Goal: Information Seeking & Learning: Learn about a topic

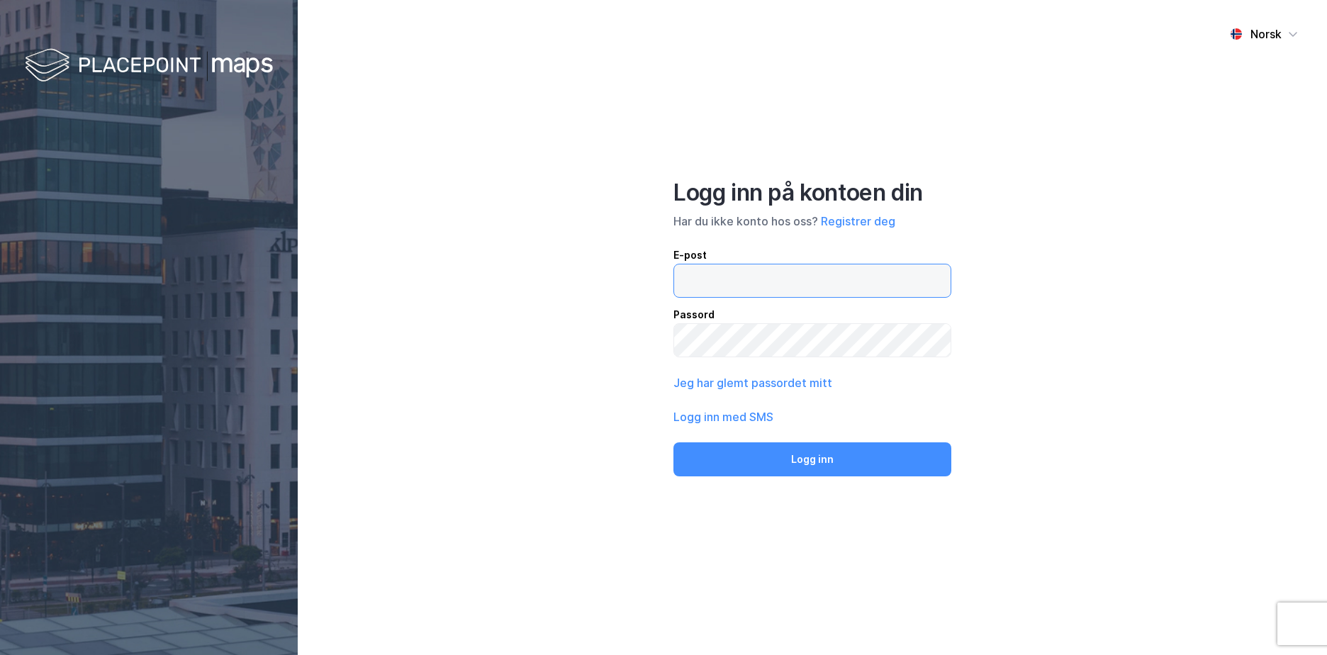
click at [734, 266] on input "email" at bounding box center [812, 280] width 276 height 33
type input "[EMAIL_ADDRESS][DOMAIN_NAME]"
click at [673, 442] on button "Logg inn" at bounding box center [812, 459] width 278 height 34
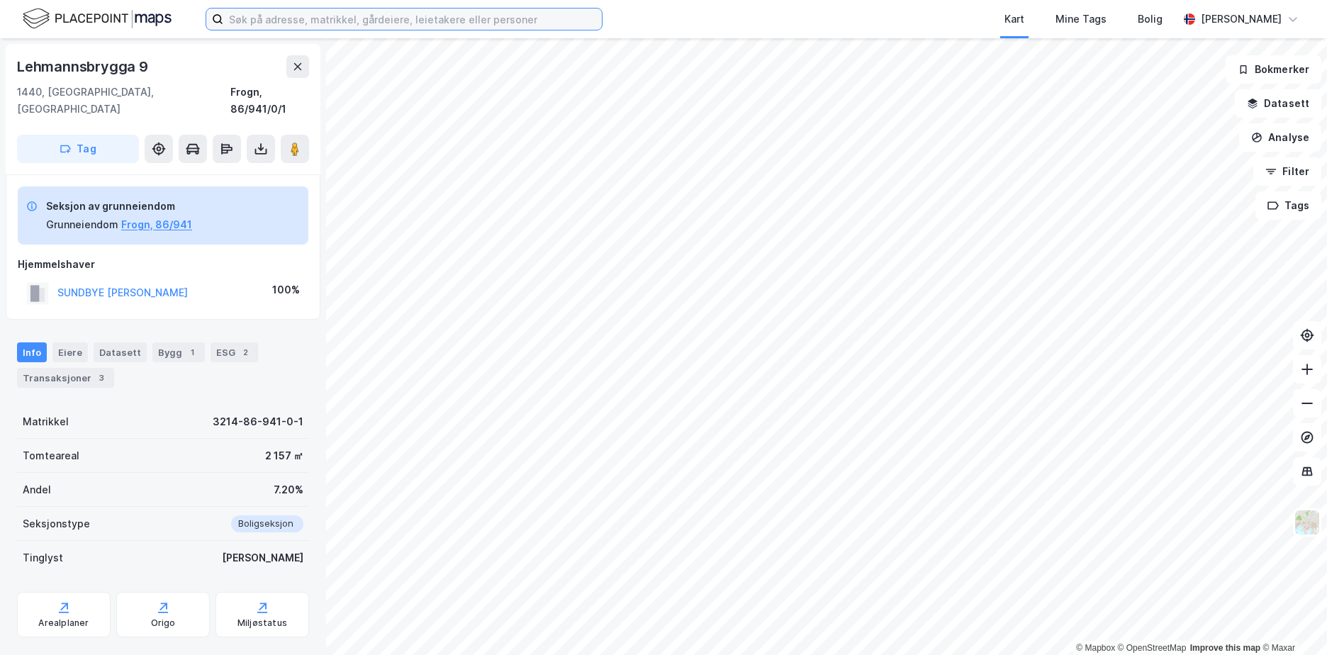
click at [393, 24] on input at bounding box center [412, 19] width 378 height 21
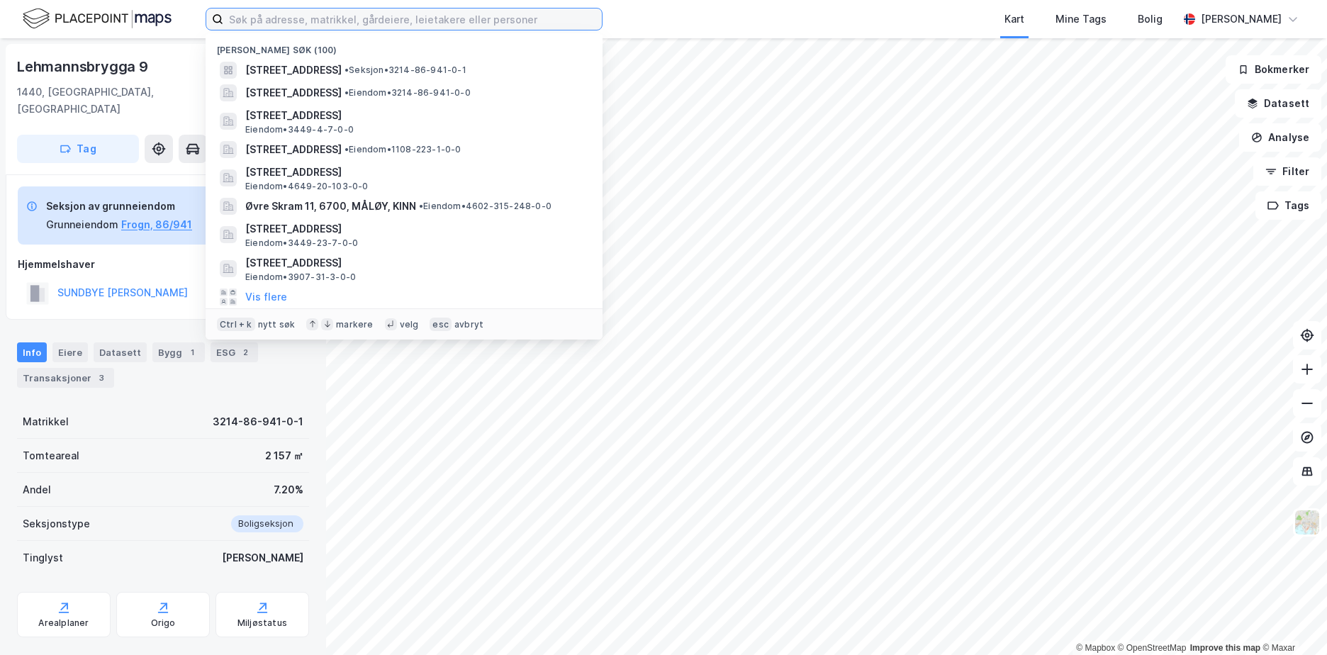
paste input "1515/24/105"
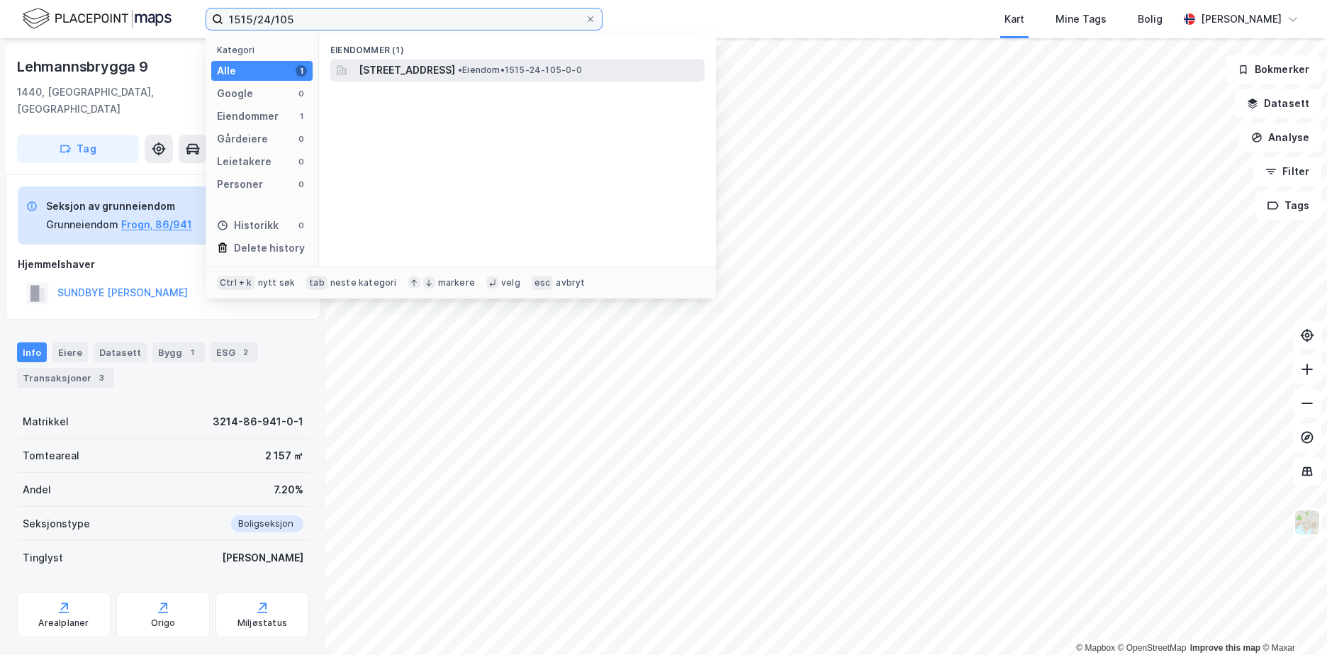
type input "1515/24/105"
click at [455, 69] on span "[STREET_ADDRESS]" at bounding box center [407, 70] width 96 height 17
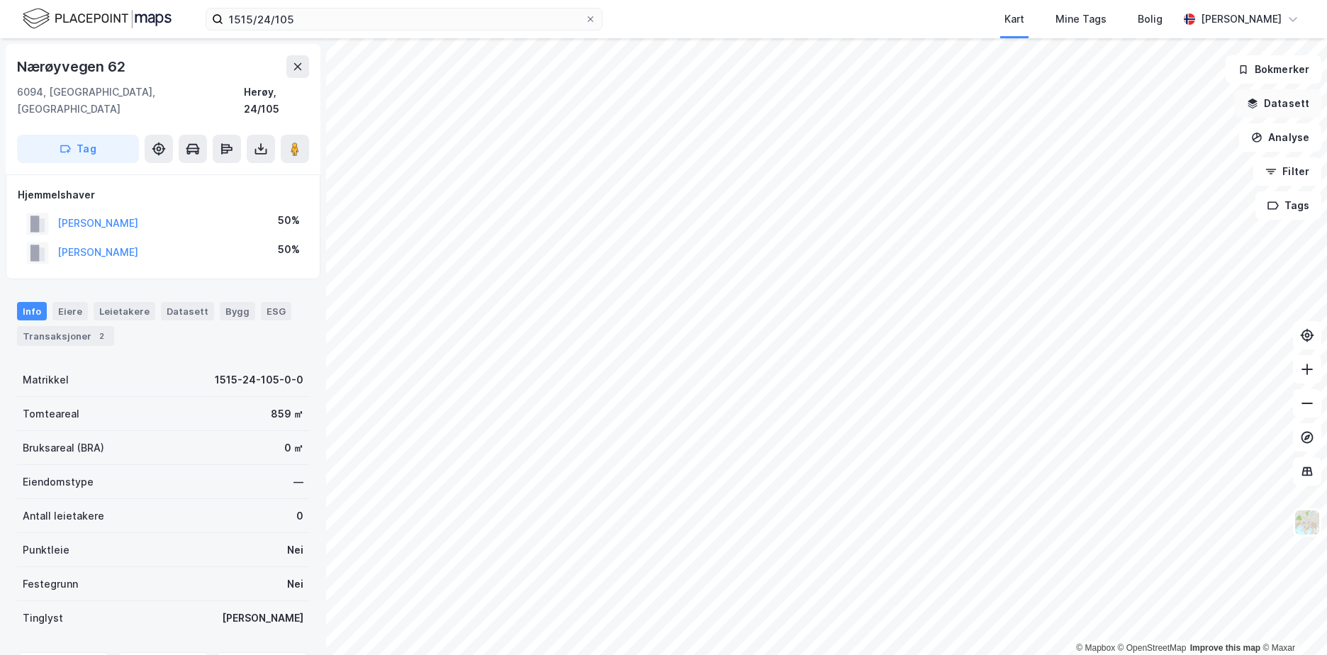
click at [1296, 105] on button "Datasett" at bounding box center [1278, 103] width 86 height 28
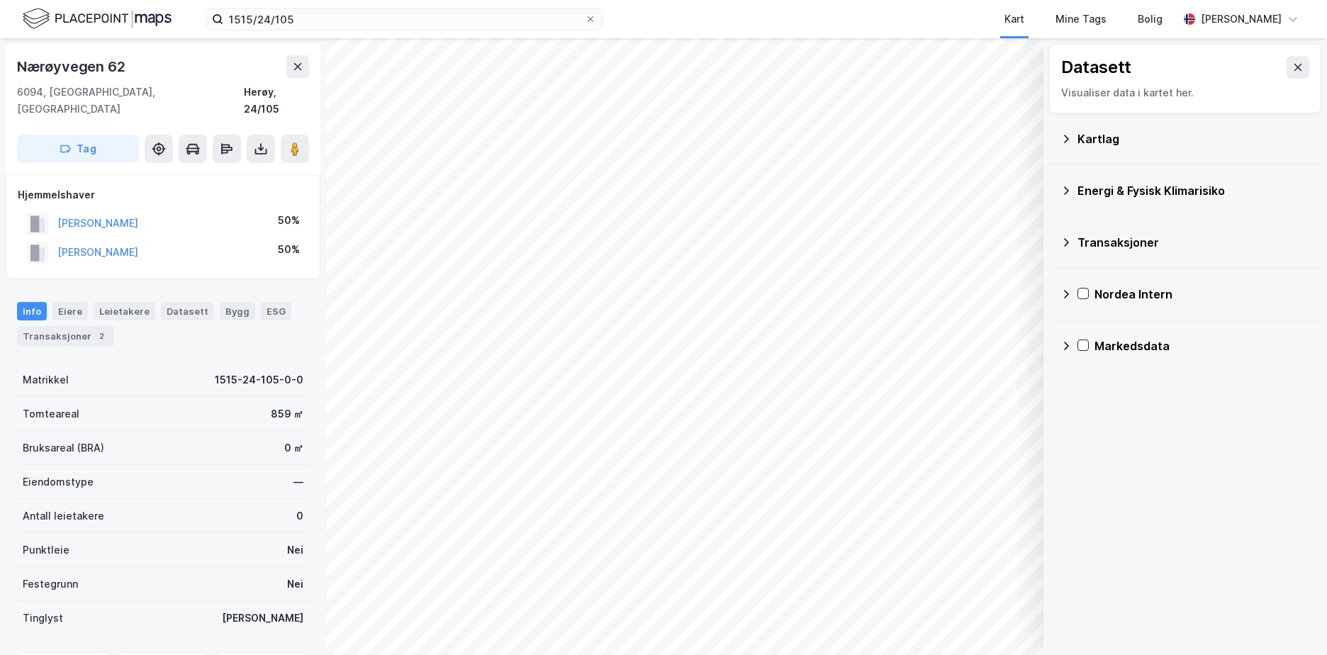
click at [1072, 135] on div "Kartlag" at bounding box center [1184, 139] width 249 height 34
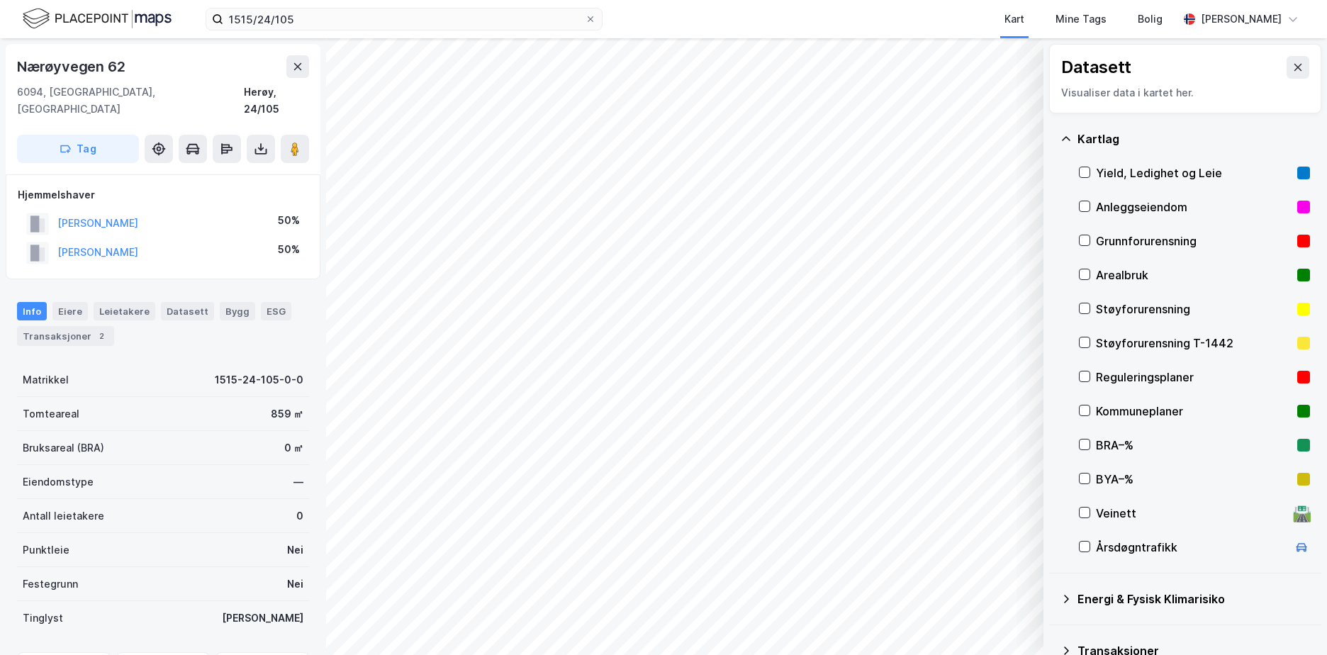
click at [1117, 237] on div "Grunnforurensning" at bounding box center [1194, 240] width 196 height 17
click at [1070, 137] on icon at bounding box center [1065, 138] width 11 height 11
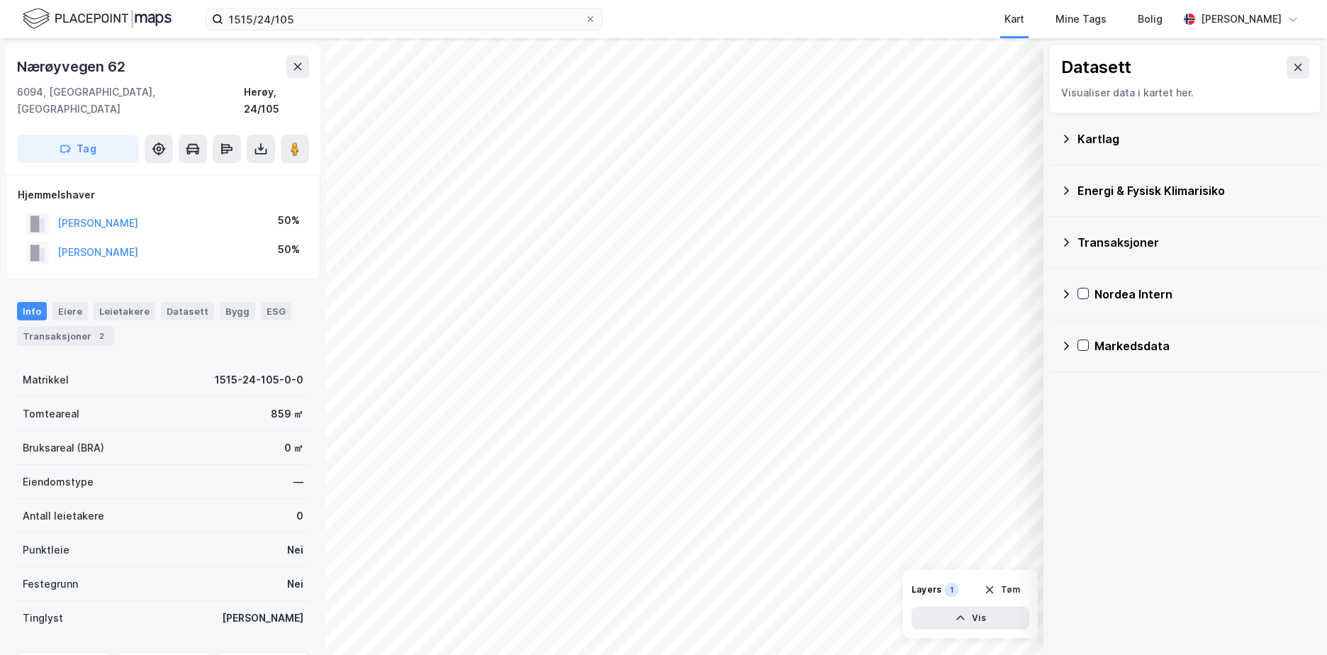
click at [1064, 183] on div "Energi & Fysisk Klimarisiko" at bounding box center [1184, 191] width 249 height 34
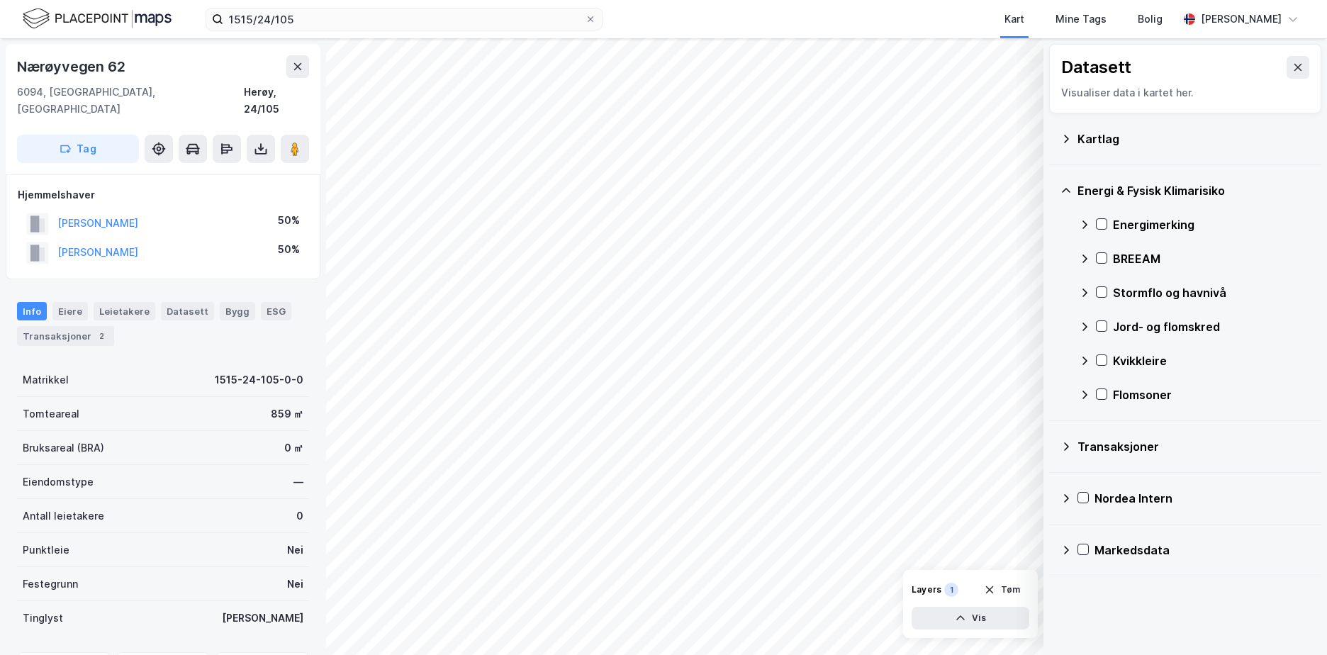
click at [1085, 398] on icon at bounding box center [1084, 394] width 11 height 11
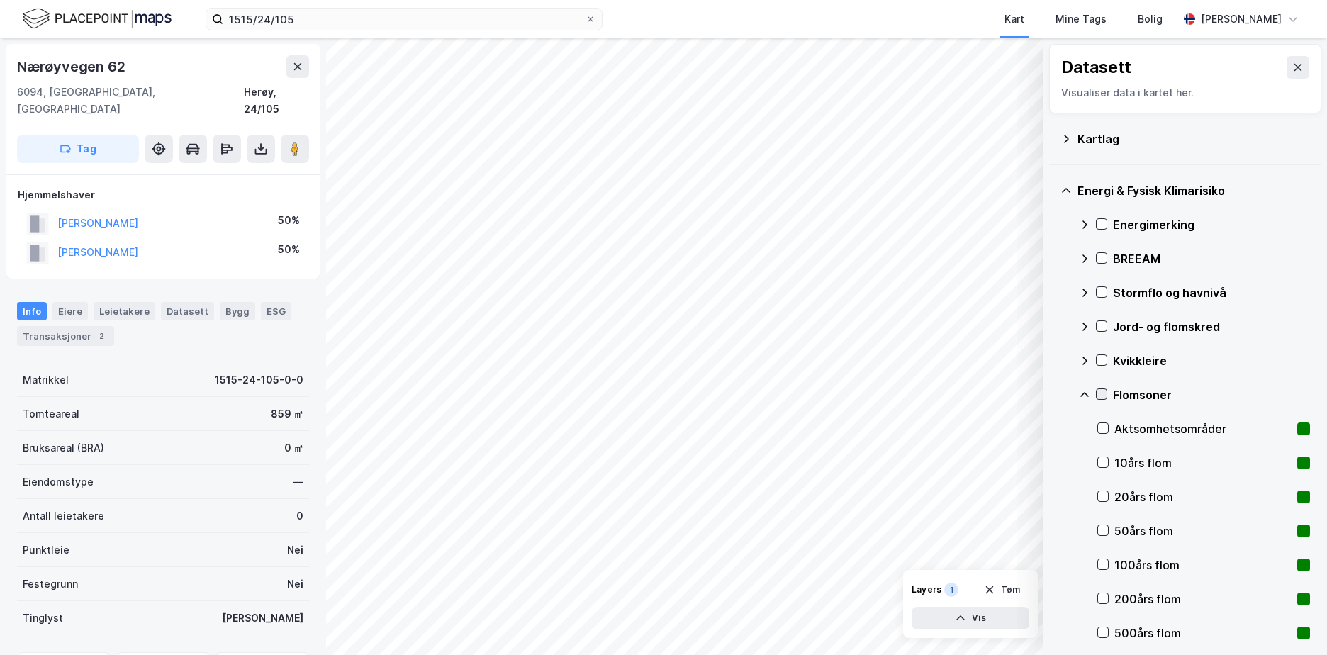
click at [1103, 393] on icon at bounding box center [1101, 394] width 10 height 10
click at [1100, 356] on icon at bounding box center [1101, 360] width 10 height 10
click at [1105, 322] on icon at bounding box center [1101, 326] width 10 height 10
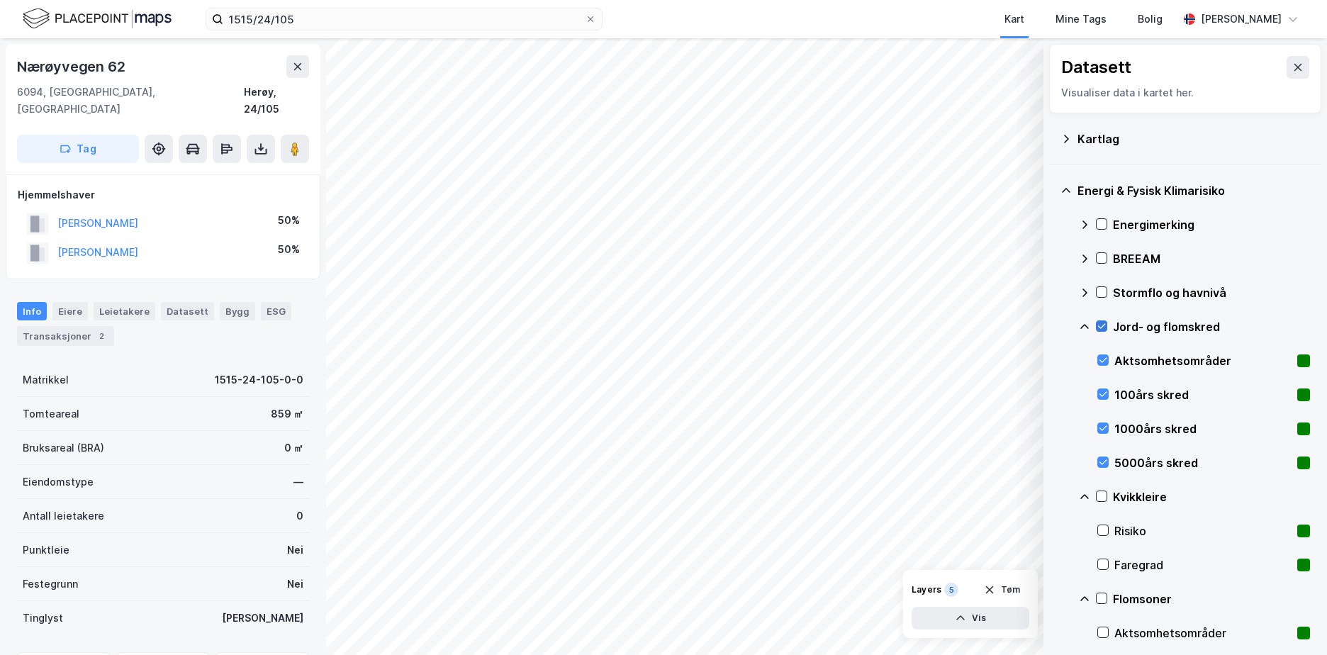
click at [1105, 322] on icon at bounding box center [1101, 326] width 10 height 10
click at [1102, 288] on icon at bounding box center [1101, 292] width 10 height 10
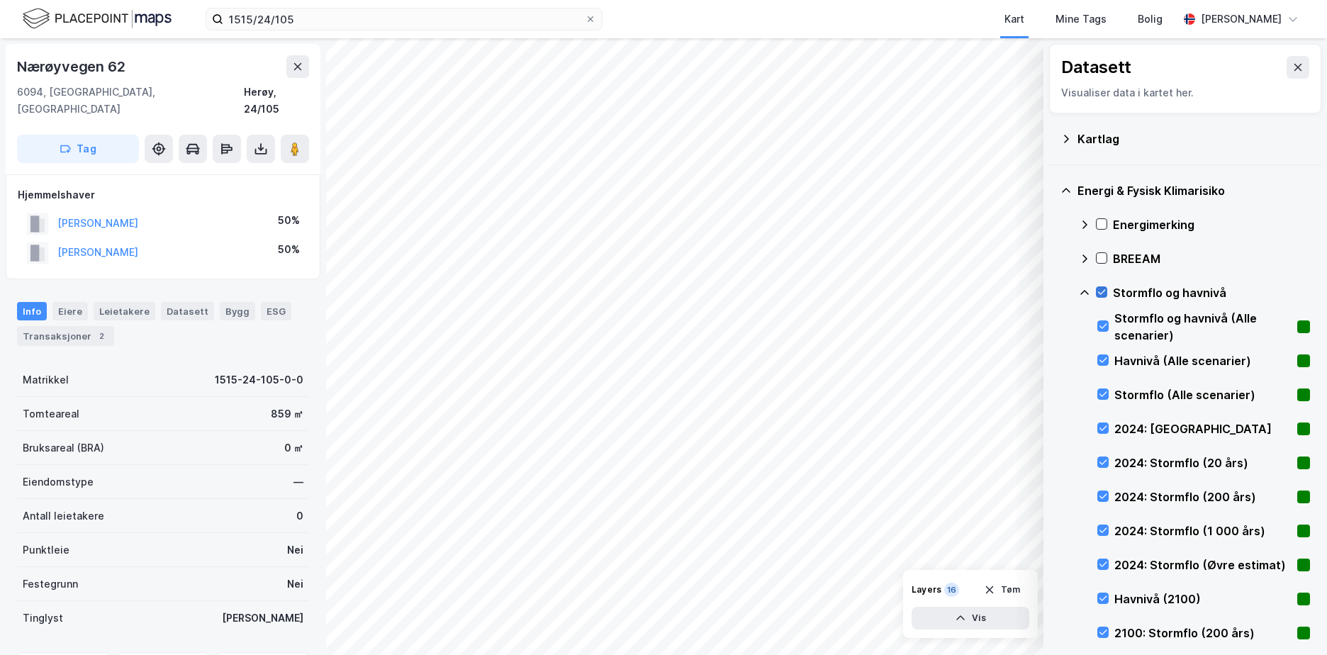
click at [1102, 288] on icon at bounding box center [1101, 292] width 10 height 10
click at [1103, 426] on icon at bounding box center [1103, 428] width 10 height 10
click at [1101, 597] on icon at bounding box center [1103, 598] width 10 height 10
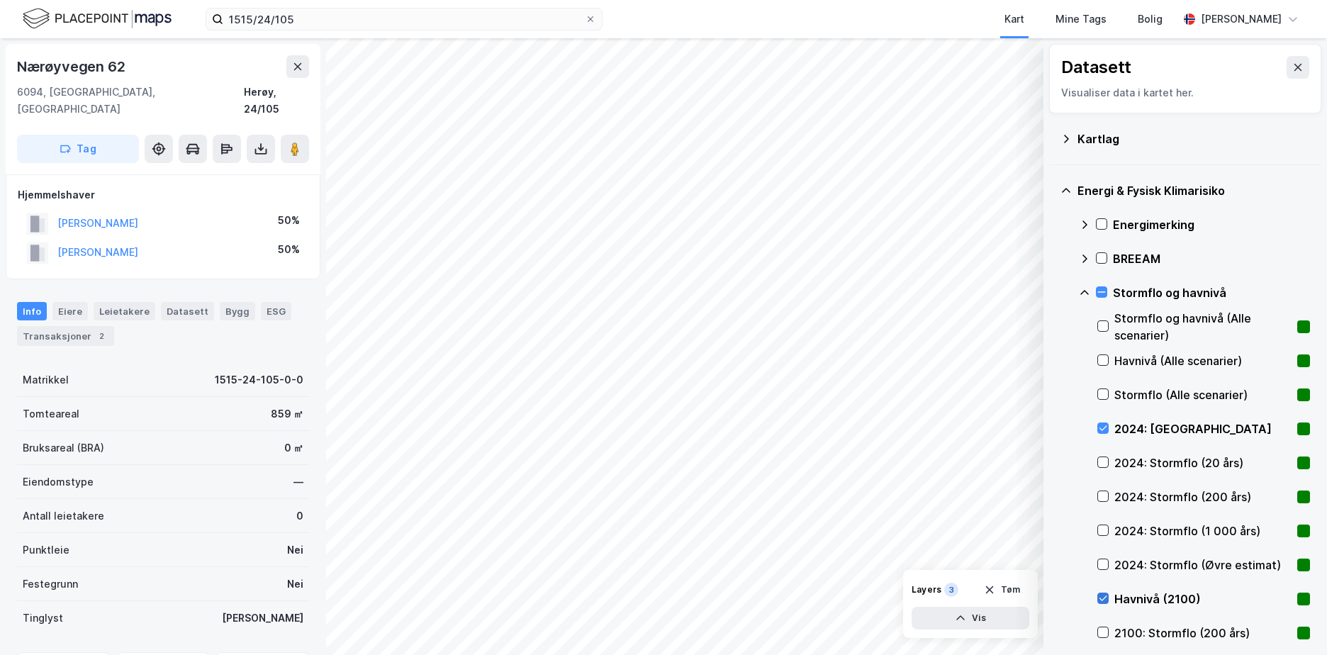
click at [1105, 595] on icon at bounding box center [1103, 598] width 10 height 10
click at [1102, 425] on icon at bounding box center [1103, 428] width 10 height 10
click at [1103, 458] on icon at bounding box center [1103, 462] width 10 height 10
click at [1100, 427] on icon at bounding box center [1103, 428] width 10 height 10
click at [1082, 291] on icon at bounding box center [1084, 292] width 11 height 11
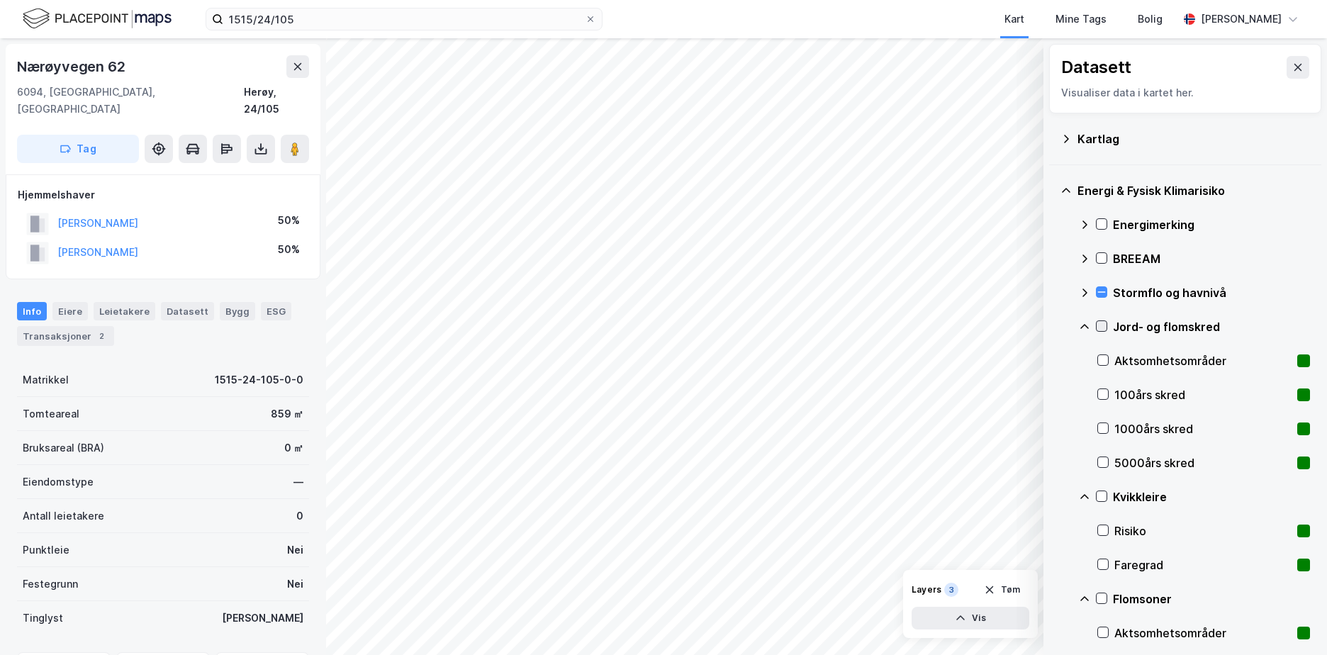
click at [1102, 323] on icon at bounding box center [1101, 326] width 10 height 10
click at [1080, 321] on icon at bounding box center [1084, 326] width 11 height 11
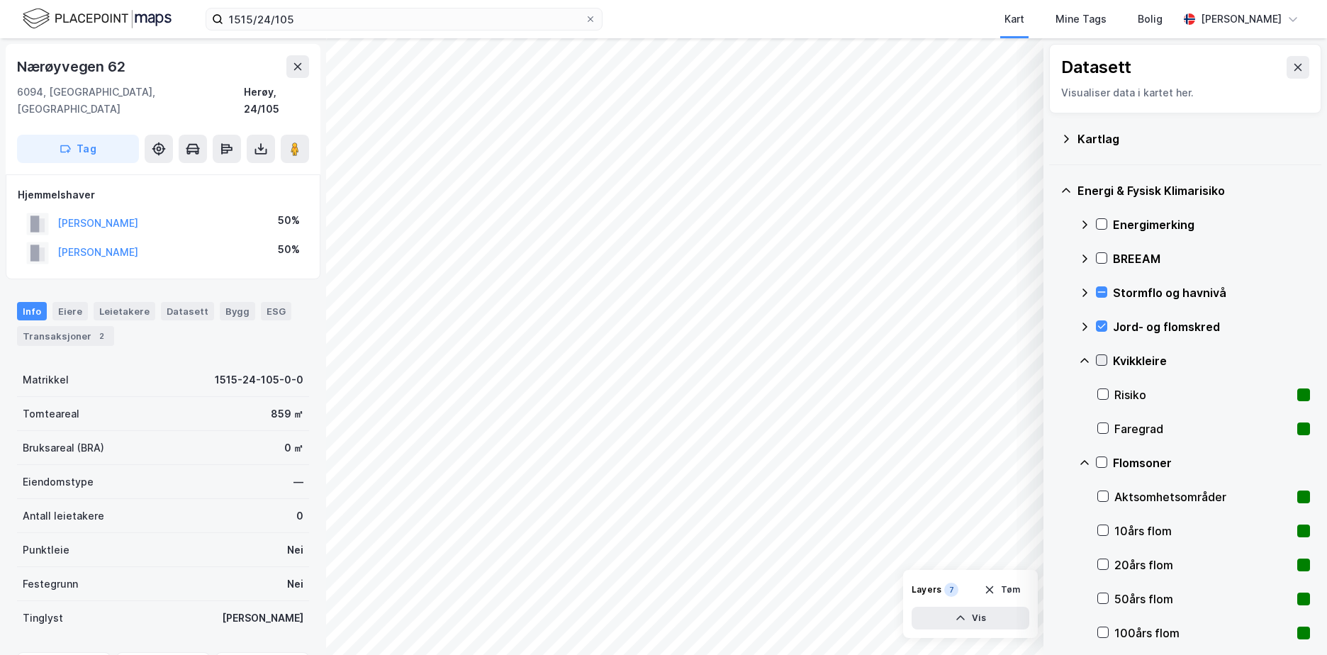
click at [1103, 359] on icon at bounding box center [1101, 360] width 10 height 10
click at [1085, 361] on icon at bounding box center [1084, 360] width 11 height 11
click at [1101, 390] on icon at bounding box center [1101, 394] width 10 height 10
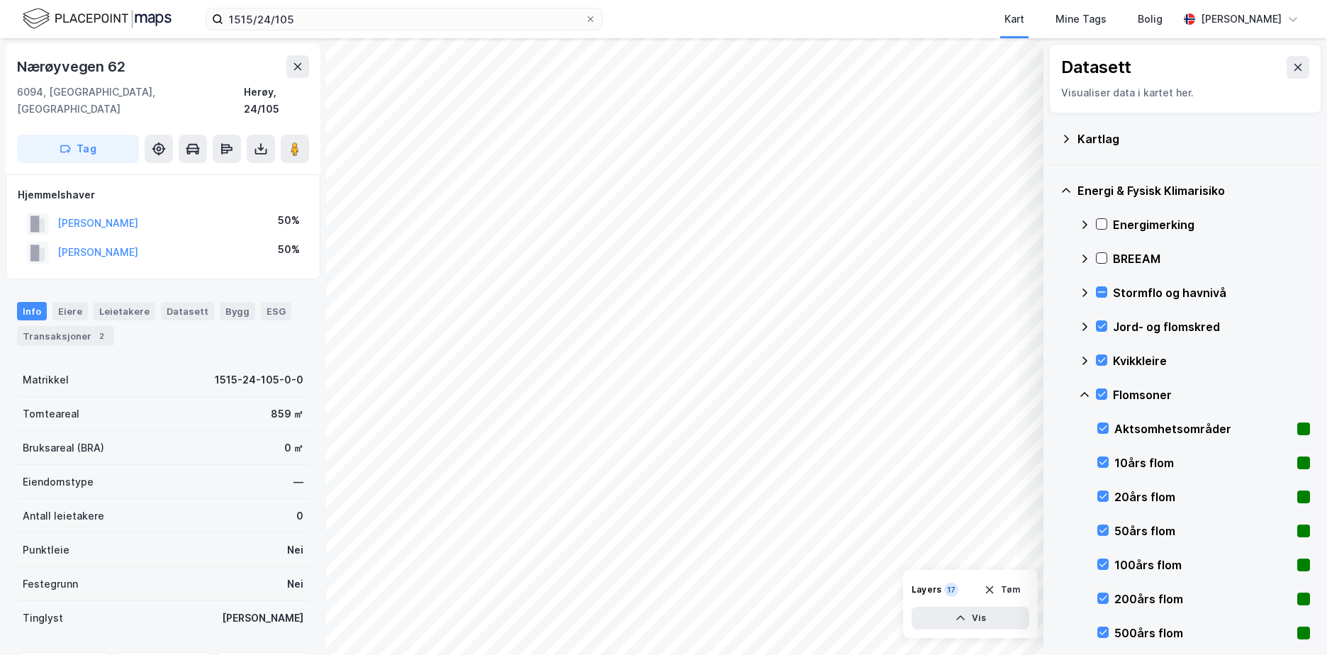
click at [1086, 395] on icon at bounding box center [1084, 394] width 11 height 11
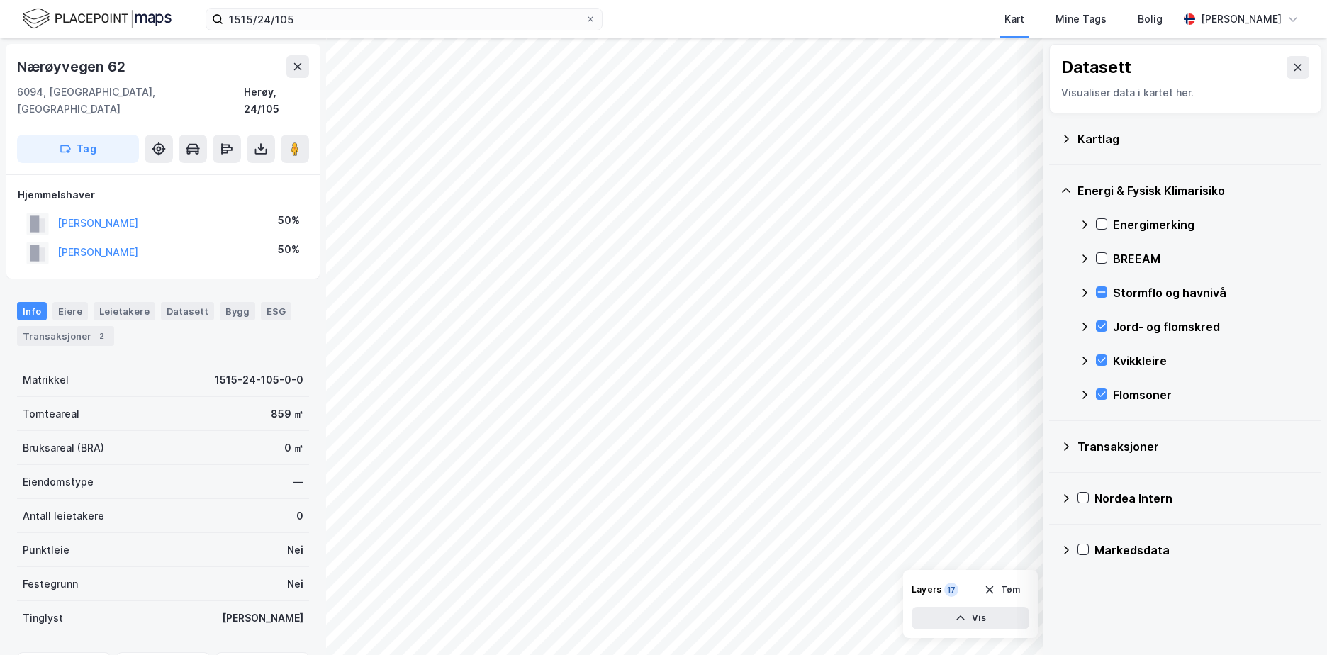
click at [1102, 216] on div "Energimerking" at bounding box center [1194, 225] width 231 height 34
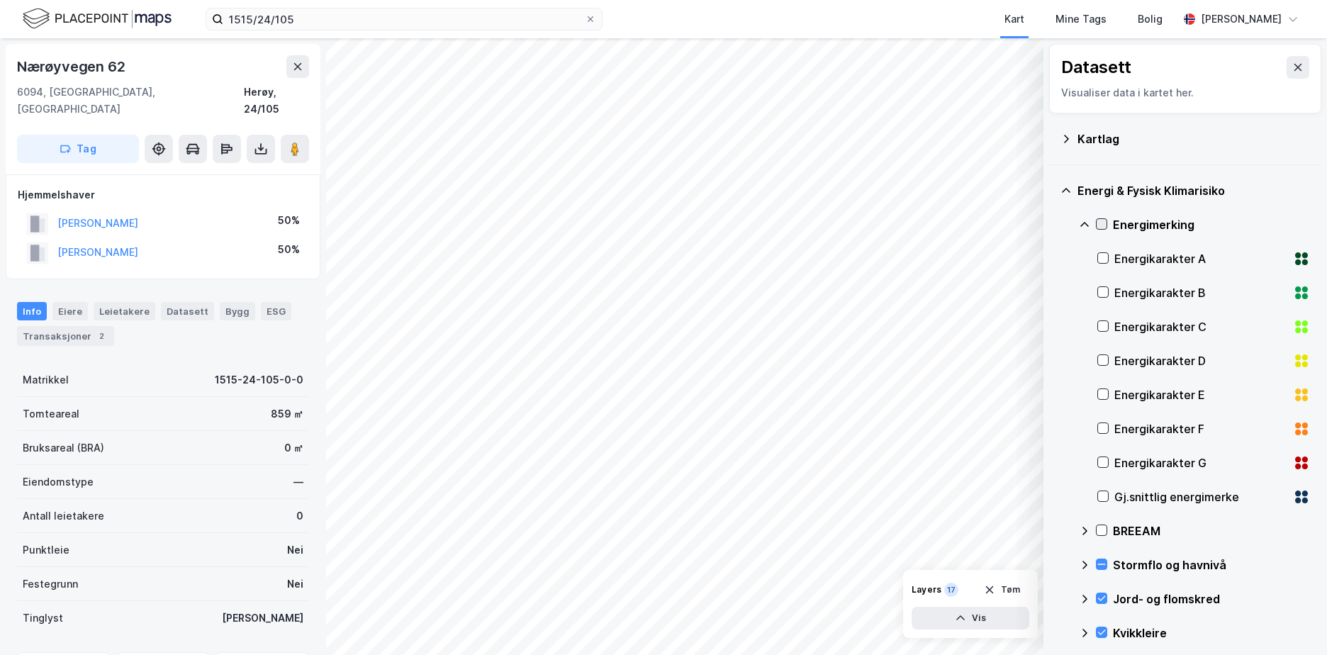
click at [1101, 224] on icon at bounding box center [1101, 224] width 10 height 10
click at [1085, 221] on icon at bounding box center [1084, 224] width 11 height 11
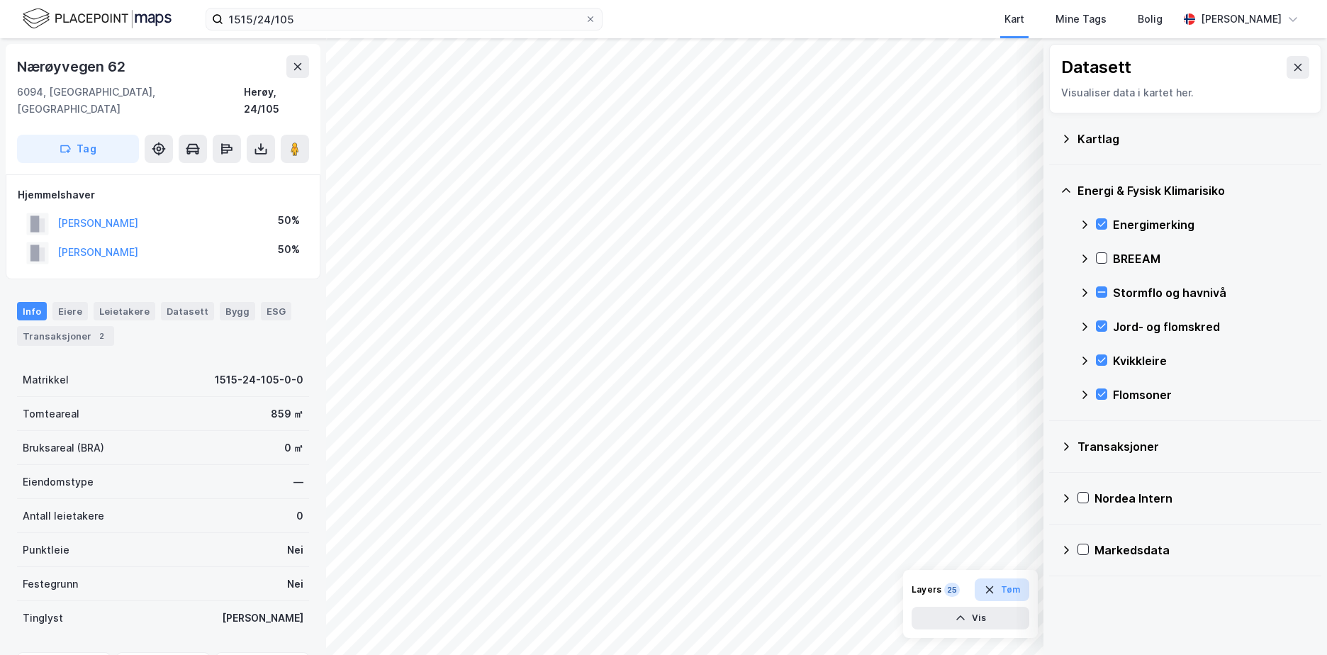
click at [1017, 598] on button "Tøm" at bounding box center [1001, 589] width 55 height 23
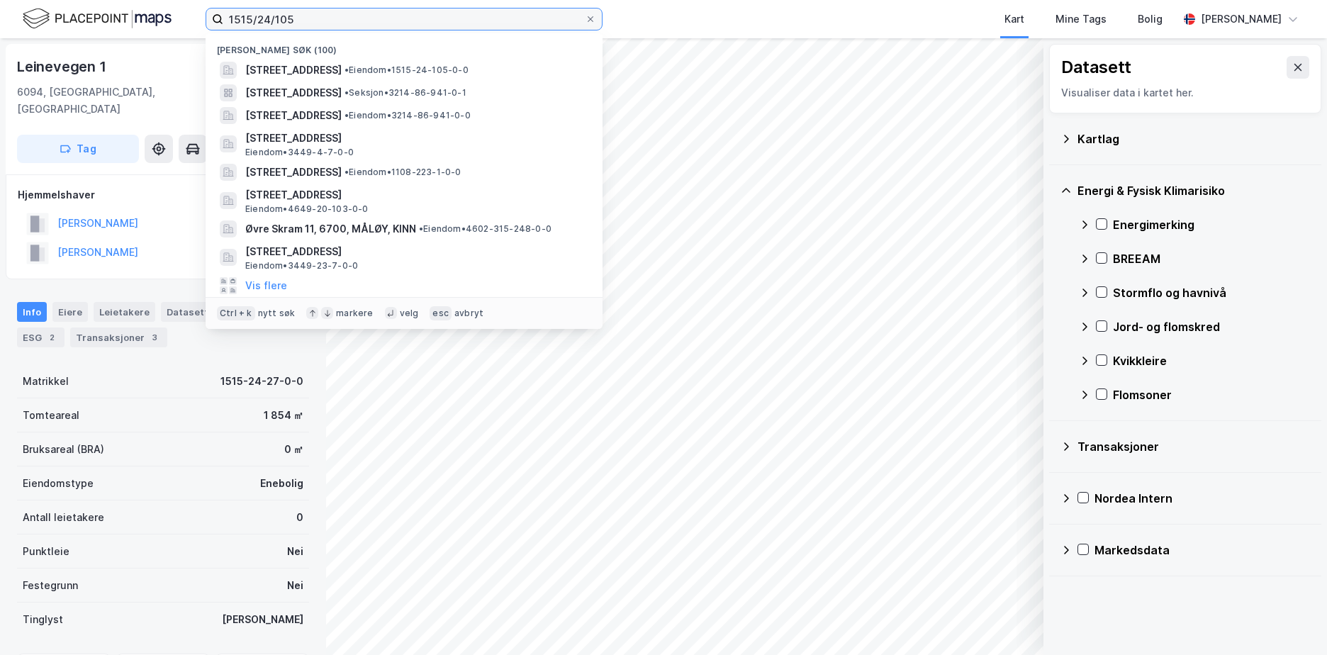
drag, startPoint x: 305, startPoint y: 21, endPoint x: 213, endPoint y: 20, distance: 91.4
click at [213, 20] on label "1515/24/105" at bounding box center [404, 19] width 397 height 23
paste input
click at [303, 21] on input at bounding box center [412, 19] width 378 height 21
paste input "1103-59/2018/0/20"
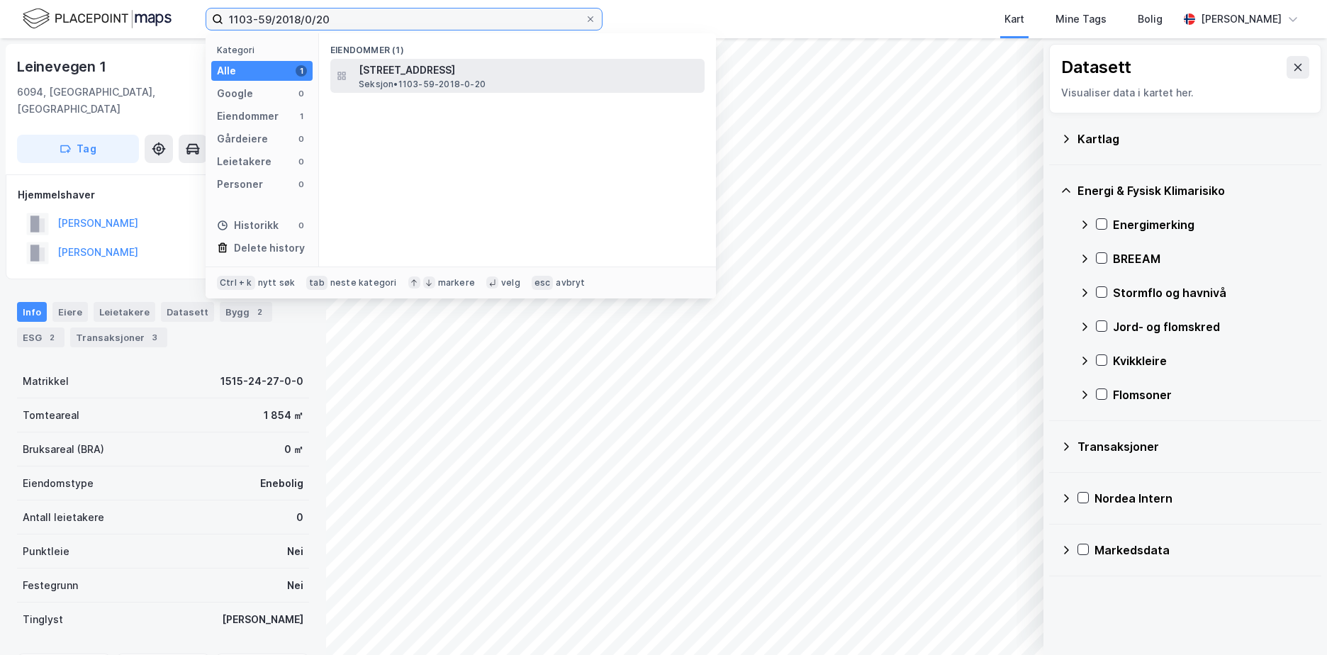
type input "1103-59/2018/0/20"
click at [422, 76] on span "[STREET_ADDRESS]" at bounding box center [529, 70] width 340 height 17
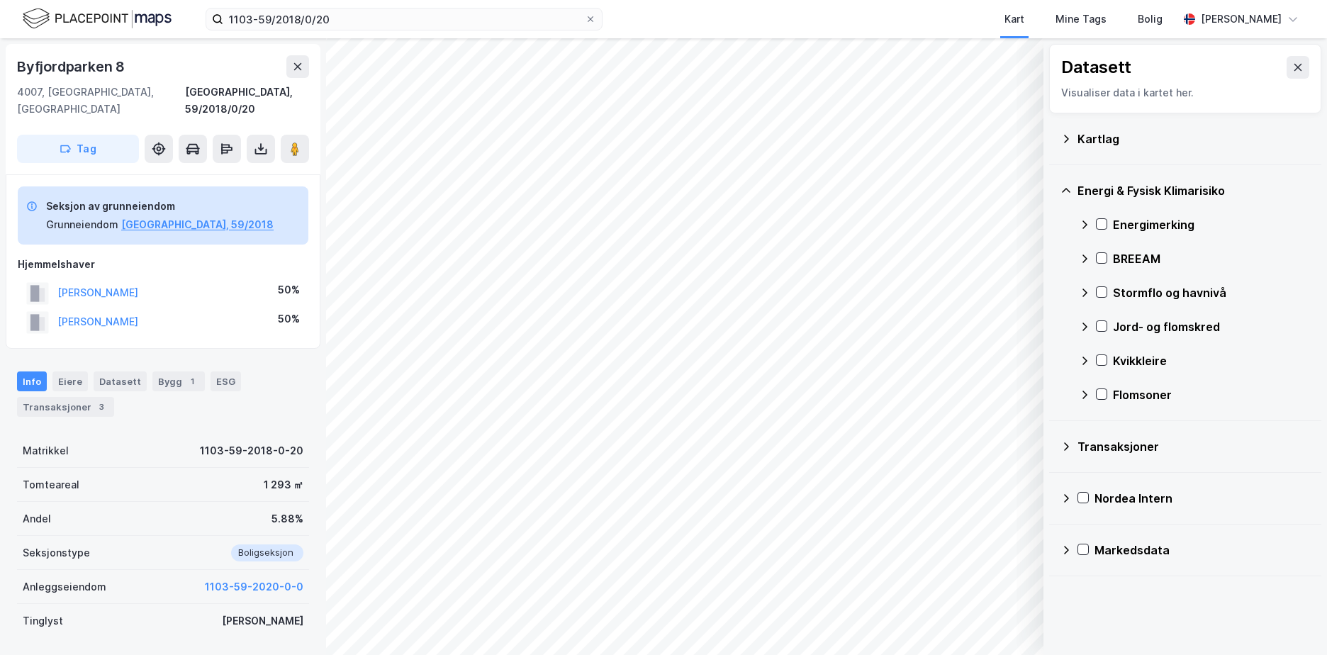
click at [1065, 139] on icon at bounding box center [1065, 138] width 11 height 11
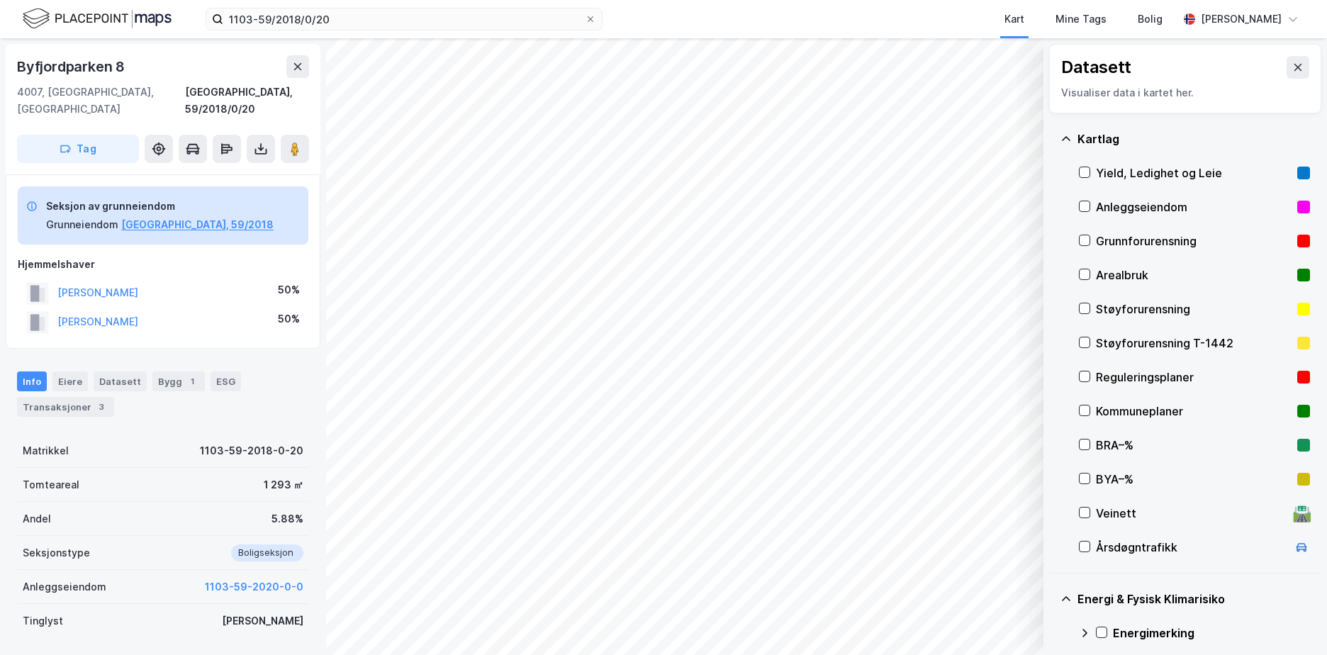
click at [1129, 238] on div "Grunnforurensning" at bounding box center [1194, 240] width 196 height 17
click at [1067, 135] on icon at bounding box center [1065, 138] width 11 height 11
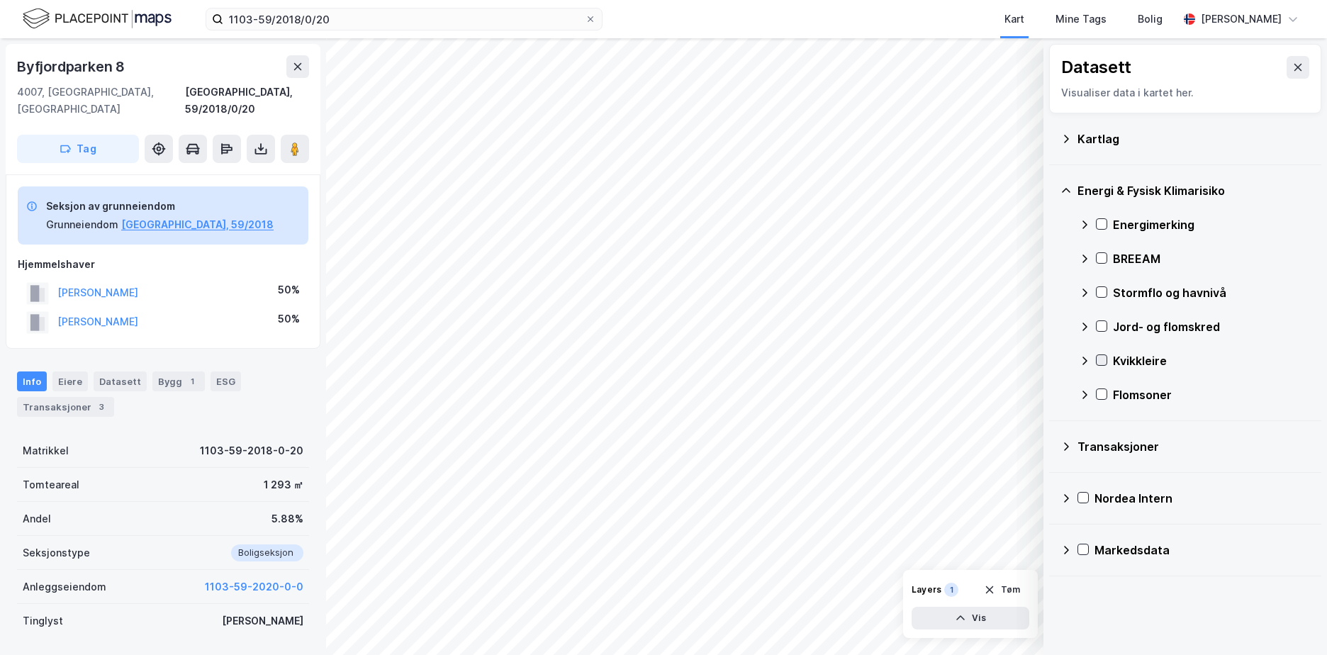
click at [1103, 359] on icon at bounding box center [1101, 360] width 10 height 10
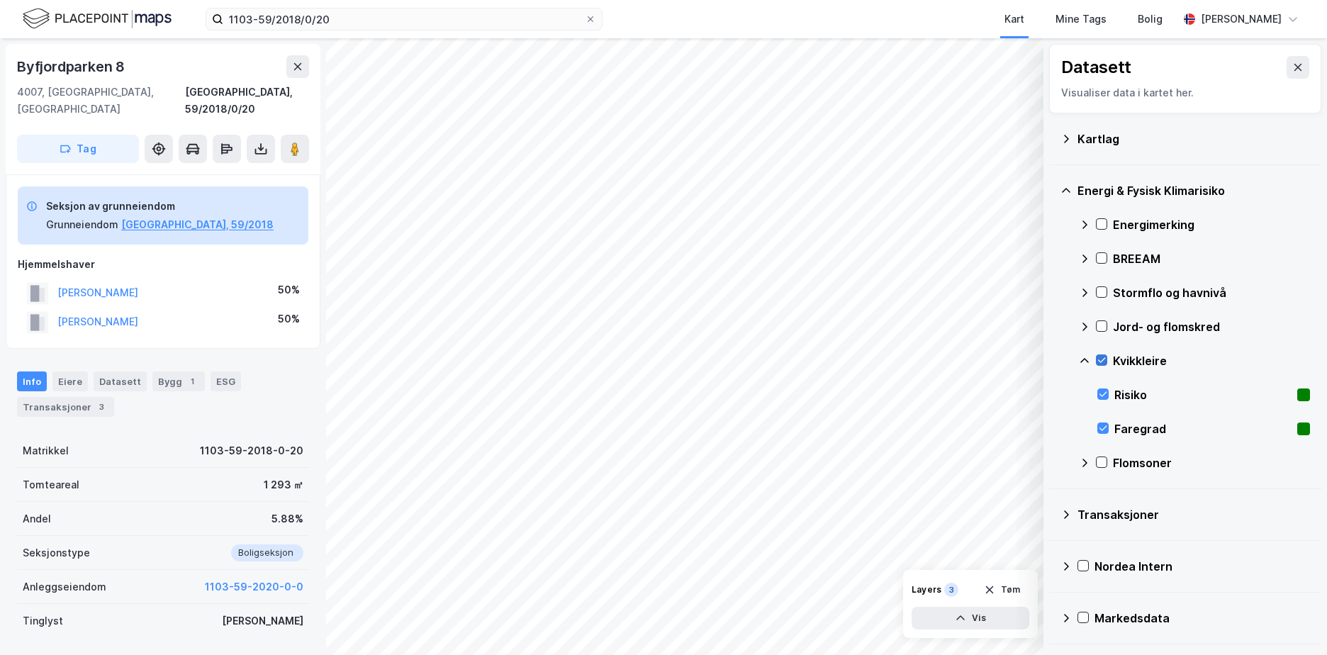
click at [1103, 354] on div at bounding box center [1101, 359] width 11 height 11
click at [1085, 357] on icon at bounding box center [1084, 360] width 11 height 11
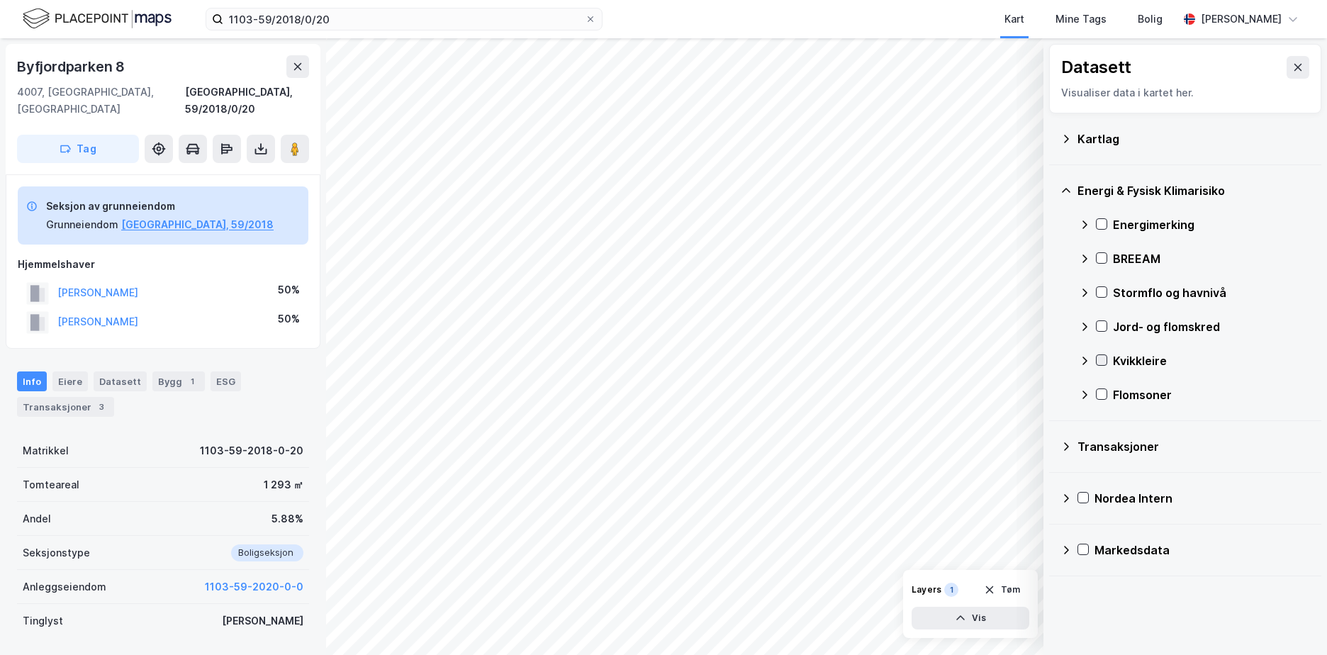
click at [1105, 358] on icon at bounding box center [1102, 360] width 8 height 5
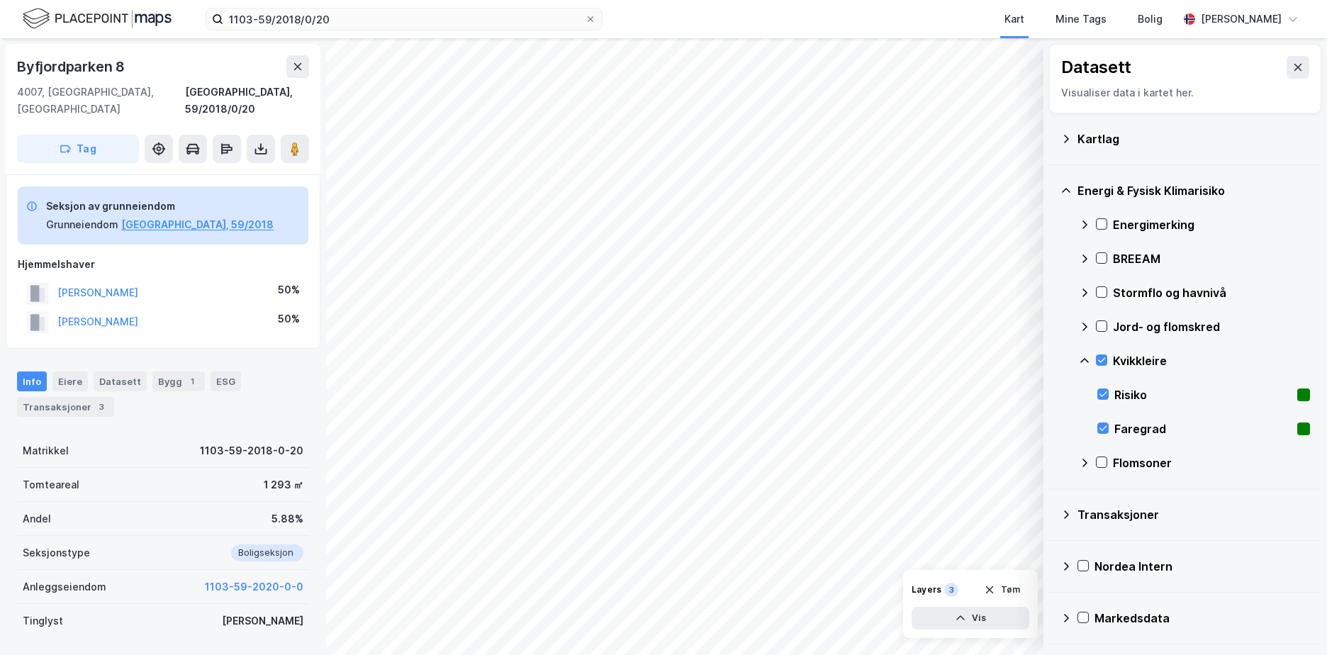
click at [1085, 359] on icon at bounding box center [1084, 360] width 9 height 5
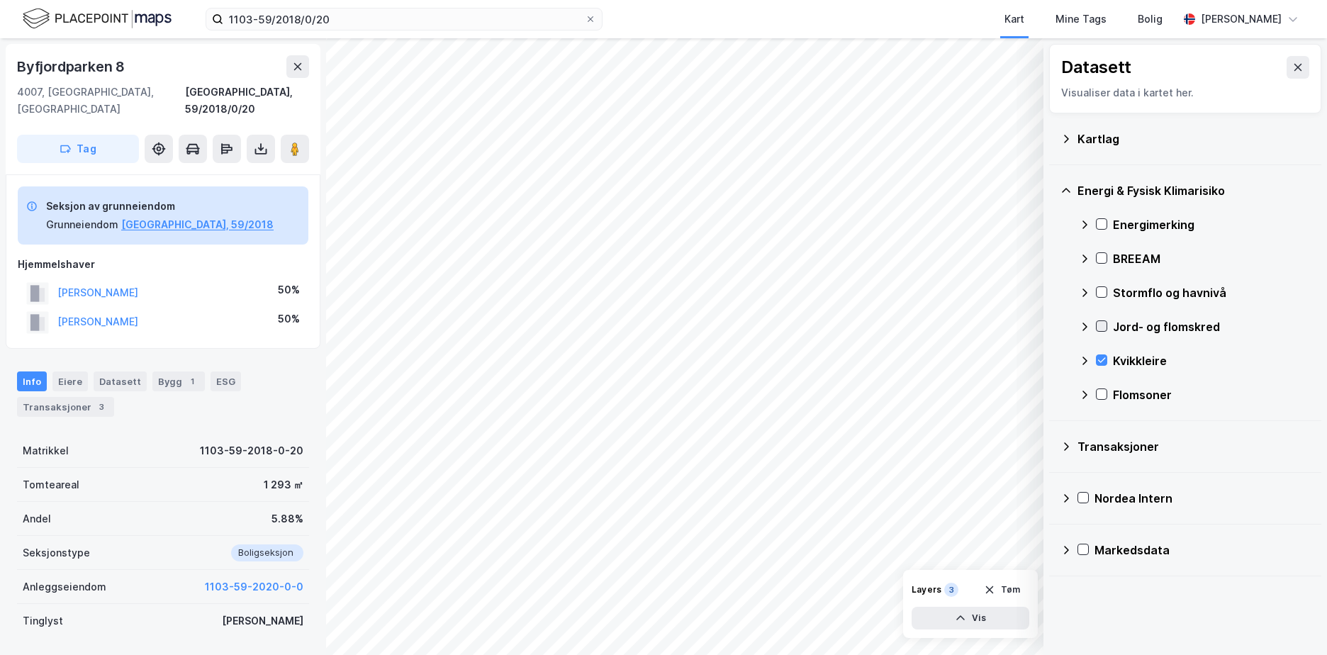
click at [1102, 325] on icon at bounding box center [1101, 326] width 10 height 10
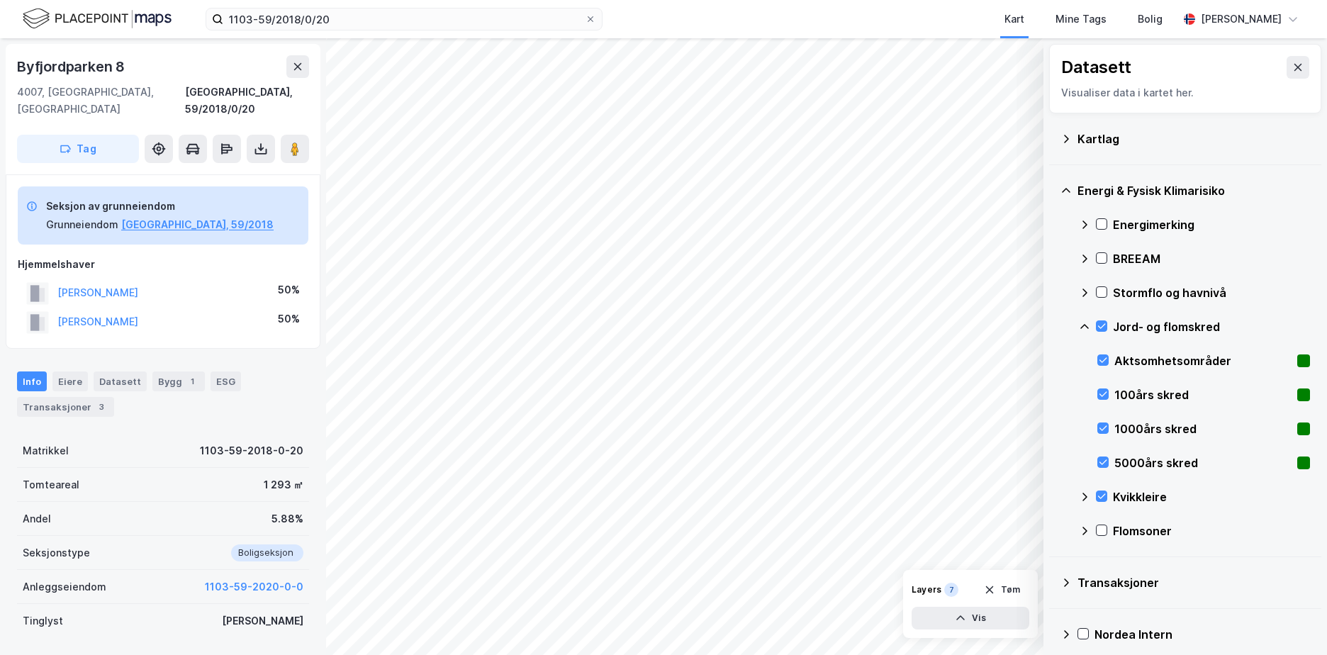
click at [1082, 325] on icon at bounding box center [1084, 326] width 11 height 11
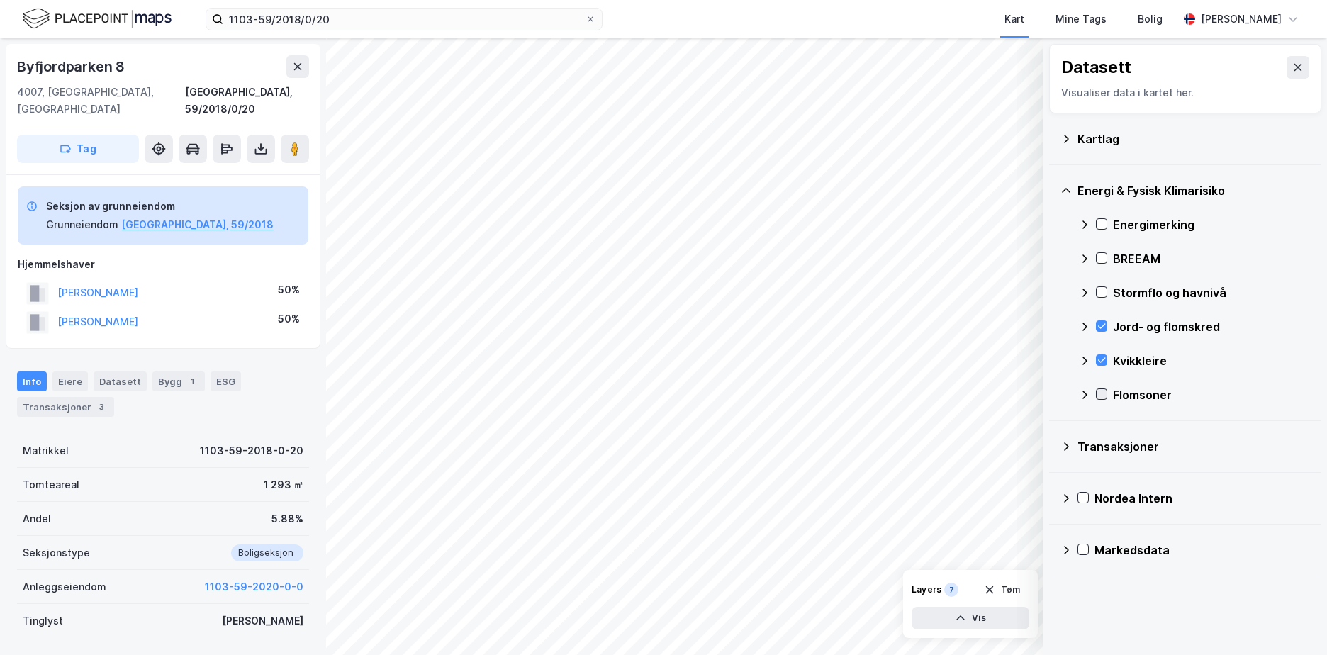
click at [1106, 393] on div at bounding box center [1101, 393] width 11 height 11
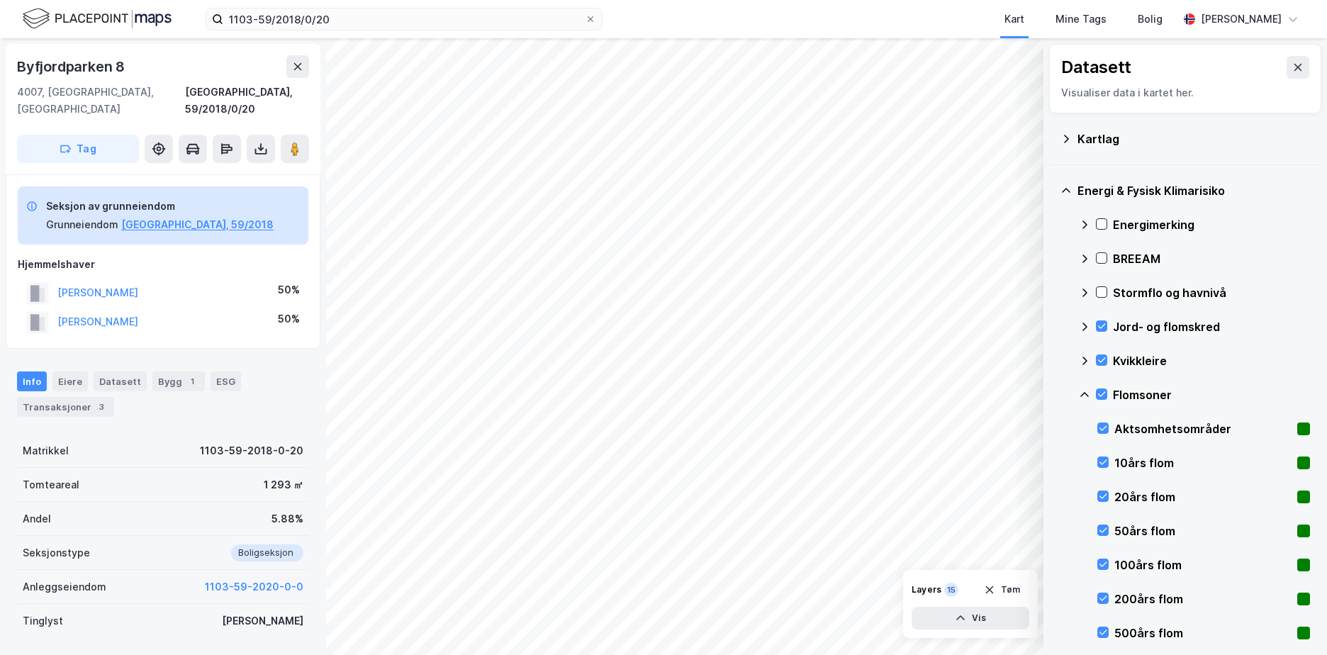
click at [1084, 389] on icon at bounding box center [1084, 394] width 11 height 11
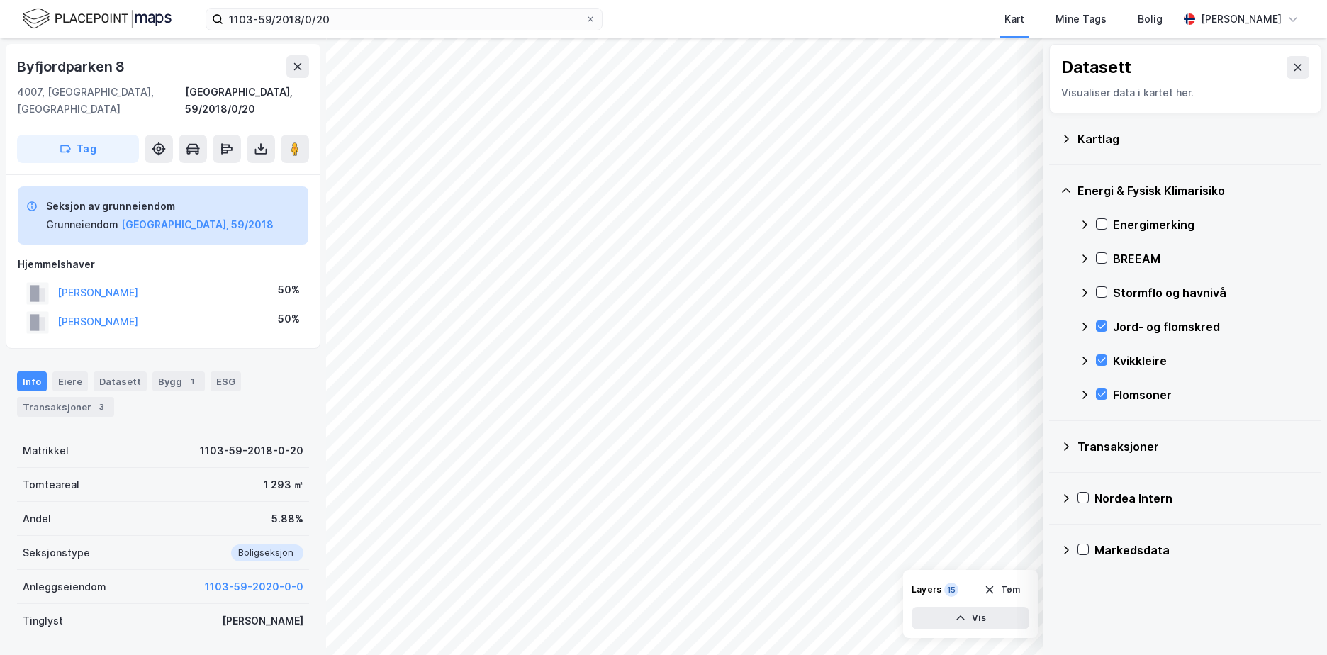
click at [1082, 292] on icon at bounding box center [1084, 292] width 11 height 11
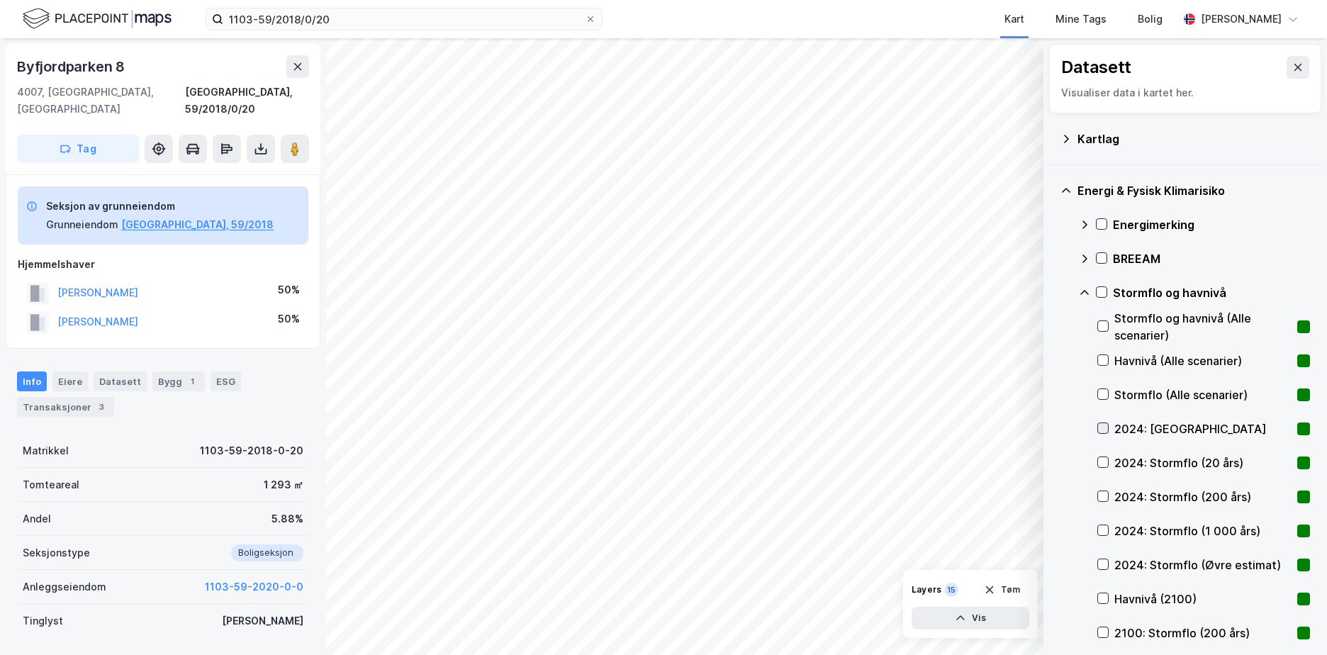
click at [1101, 427] on icon at bounding box center [1103, 428] width 10 height 10
click at [1100, 596] on icon at bounding box center [1103, 598] width 10 height 10
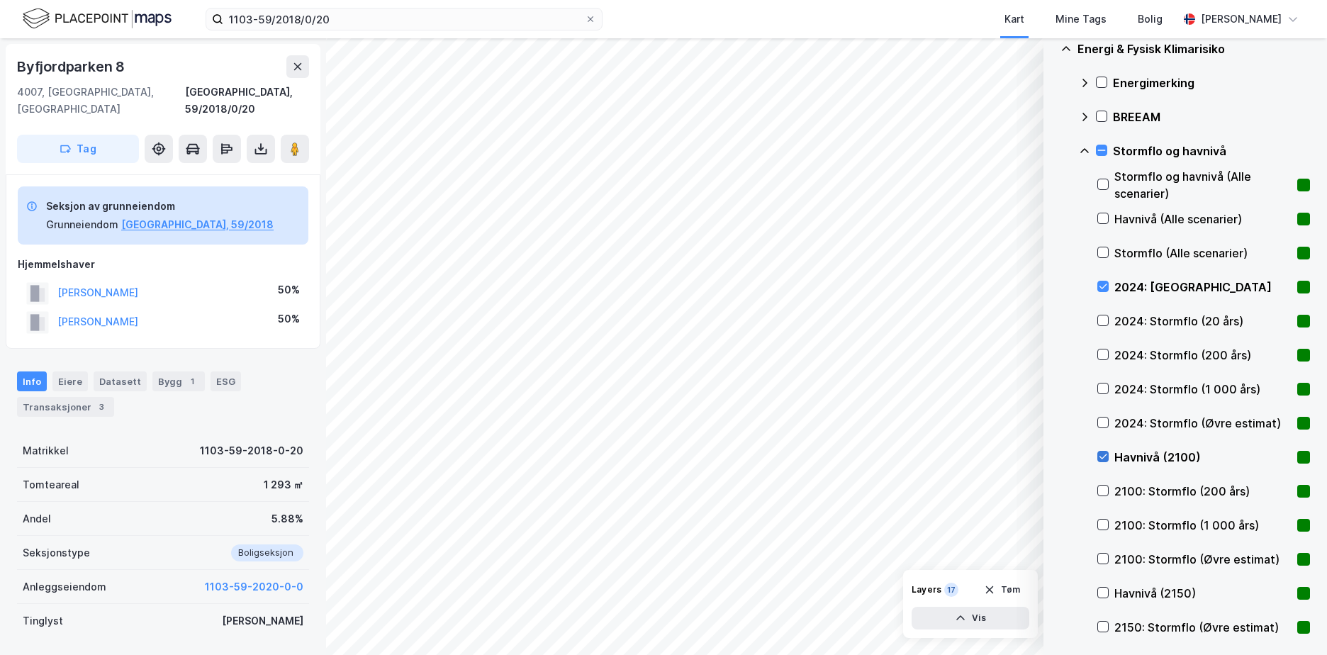
scroll to position [213, 0]
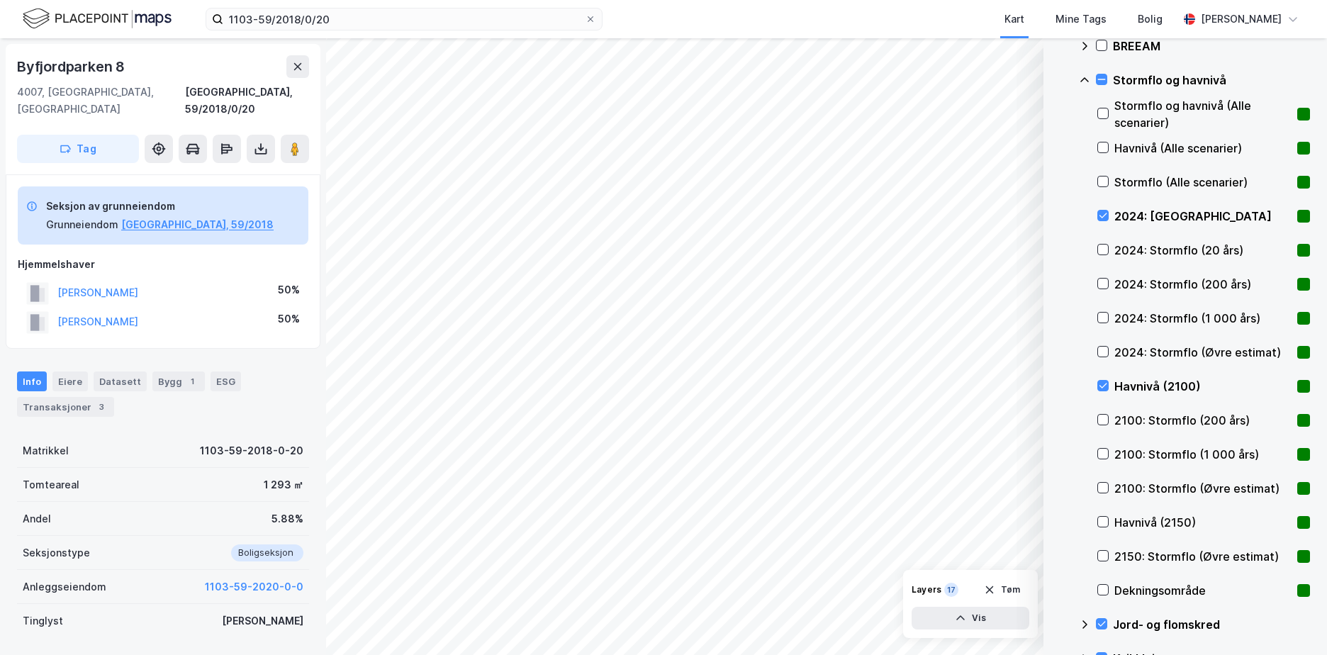
click at [1101, 515] on div "Havnivå (2150)" at bounding box center [1203, 522] width 213 height 34
click at [1101, 243] on div "2024: Stormflo (20 års)" at bounding box center [1203, 250] width 213 height 34
click at [1103, 279] on icon at bounding box center [1103, 284] width 10 height 10
click at [1108, 317] on div at bounding box center [1102, 317] width 11 height 11
click at [1101, 352] on icon at bounding box center [1103, 352] width 10 height 10
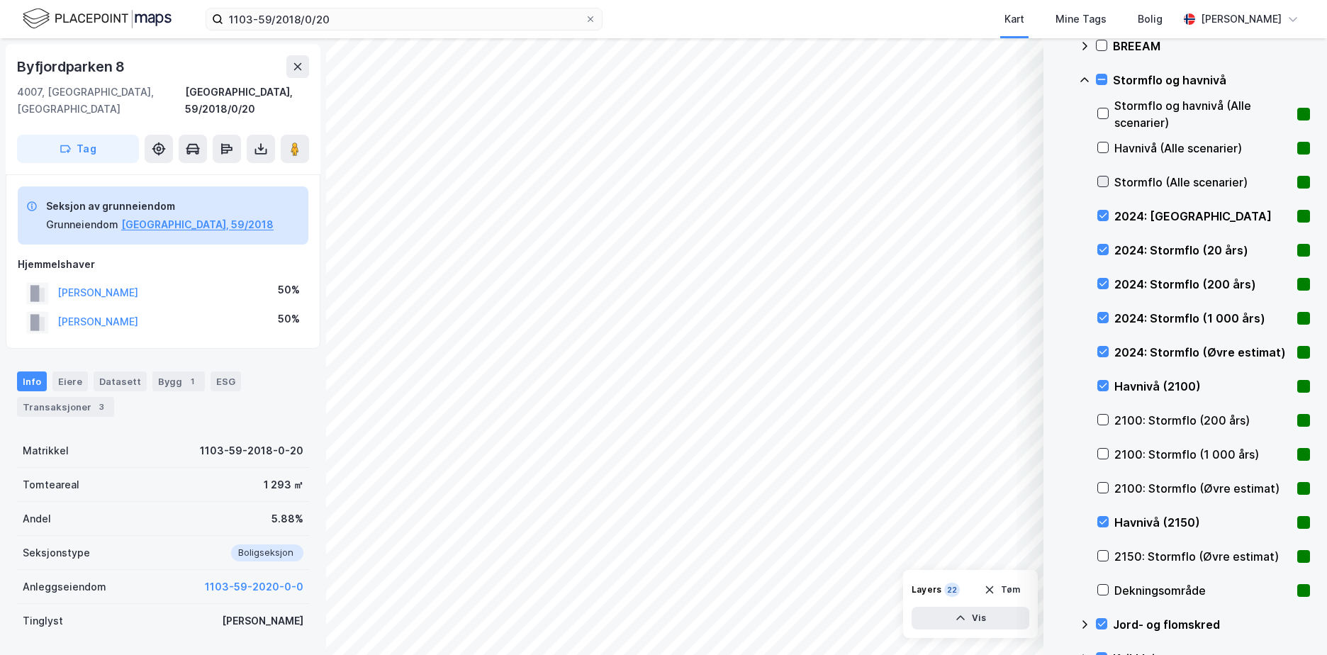
click at [1103, 181] on icon at bounding box center [1103, 181] width 10 height 10
click at [1103, 142] on div at bounding box center [1102, 147] width 11 height 11
click at [1083, 74] on div "Stormflo og havnivå" at bounding box center [1194, 80] width 231 height 34
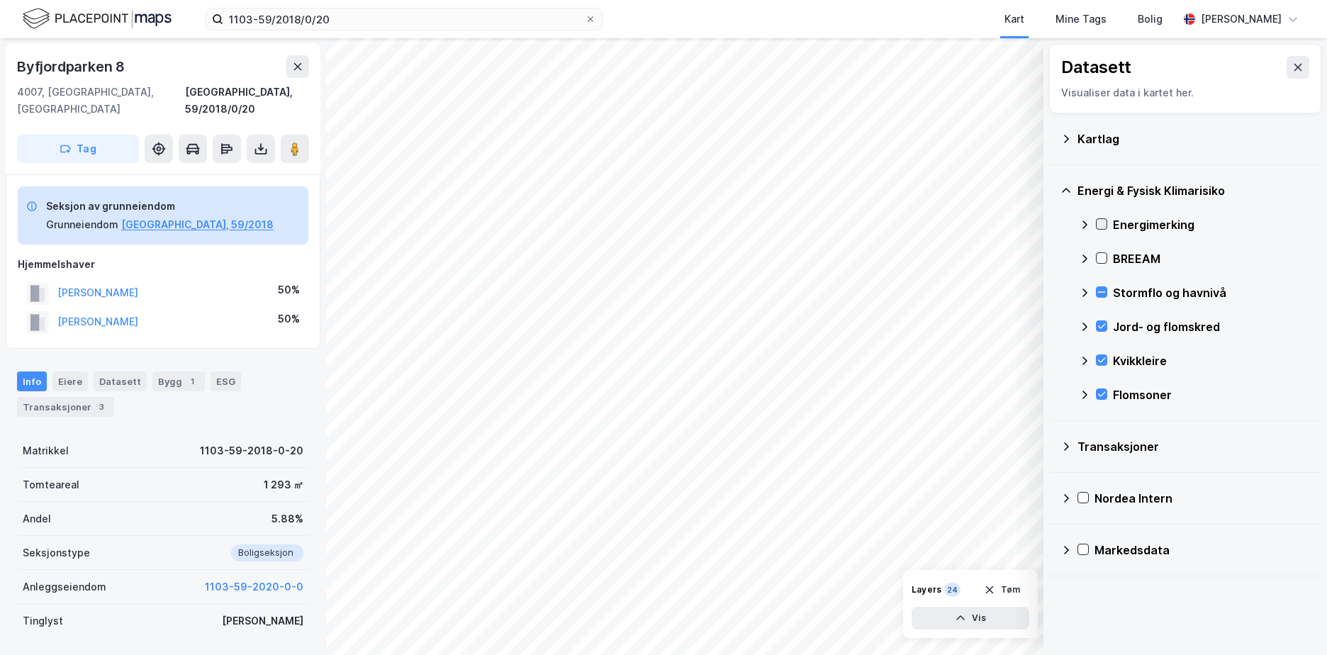
click at [1101, 220] on icon at bounding box center [1101, 224] width 10 height 10
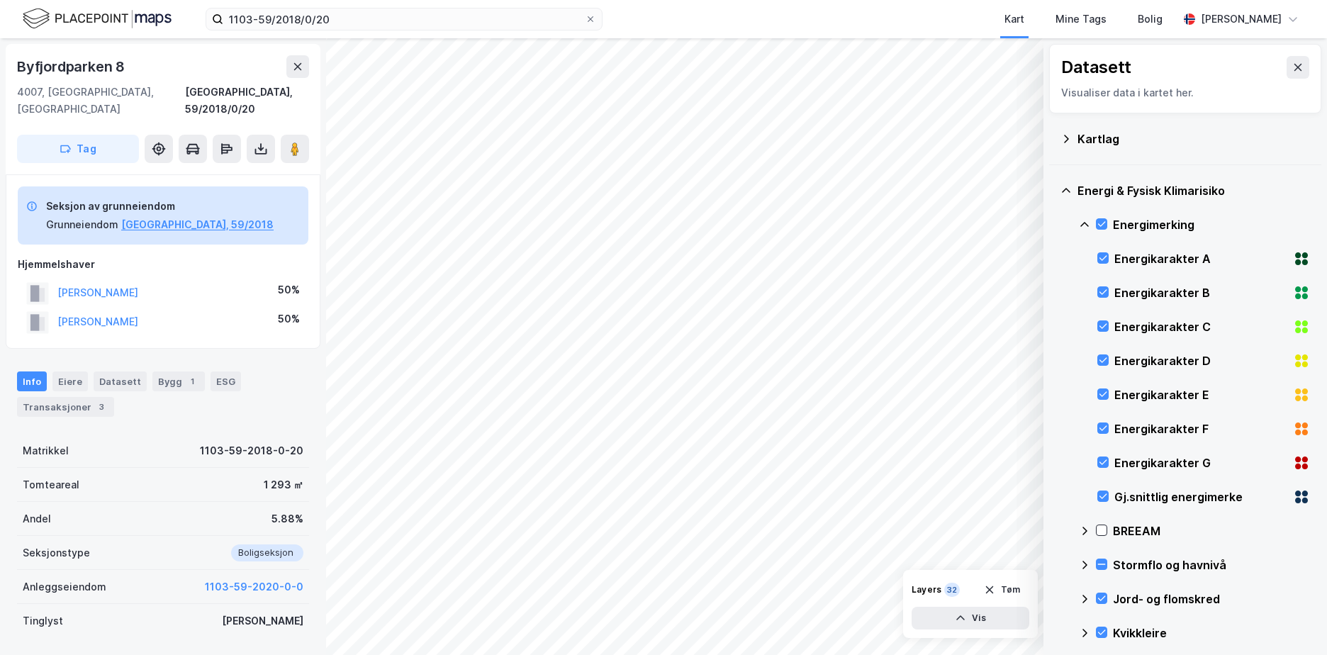
click at [1087, 221] on icon at bounding box center [1084, 224] width 11 height 11
